Goal: Navigation & Orientation: Find specific page/section

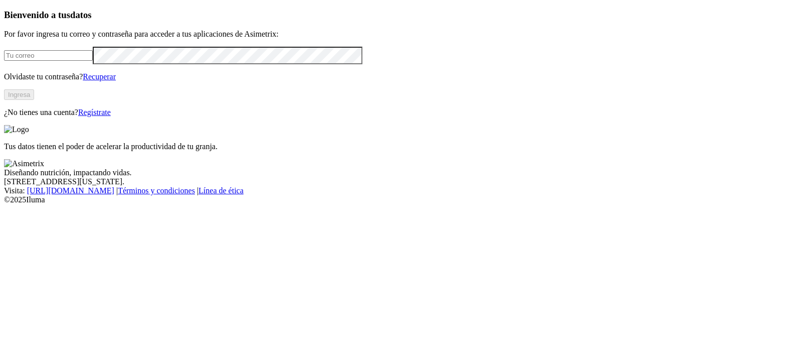
type input "[EMAIL_ADDRESS][PERSON_NAME][DOMAIN_NAME]"
click at [34, 100] on button "Ingresa" at bounding box center [19, 94] width 30 height 11
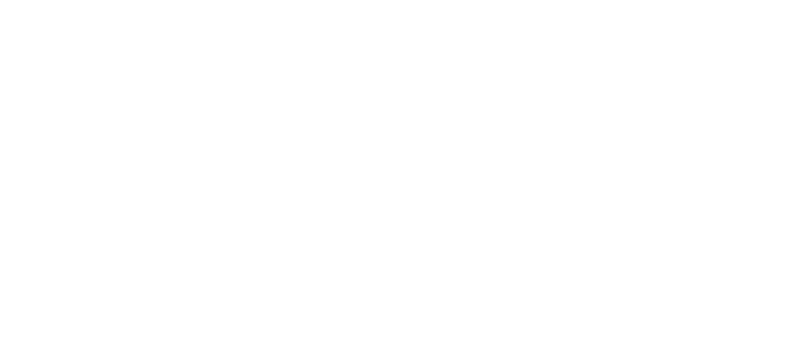
drag, startPoint x: 686, startPoint y: 19, endPoint x: 687, endPoint y: 26, distance: 7.6
